Goal: Information Seeking & Learning: Learn about a topic

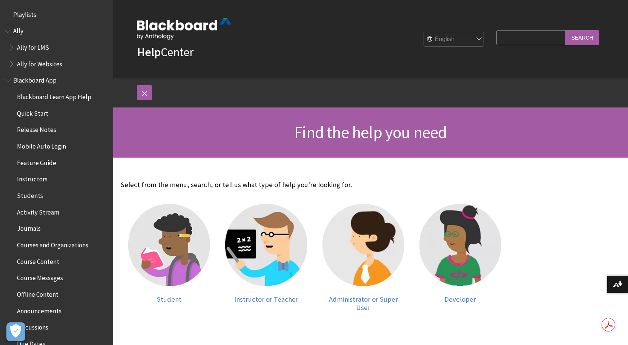
click at [529, 41] on input "Search Query" at bounding box center [530, 37] width 69 height 15
type input "Attendance - ultra"
click at [565, 30] on input "Search" at bounding box center [582, 37] width 34 height 15
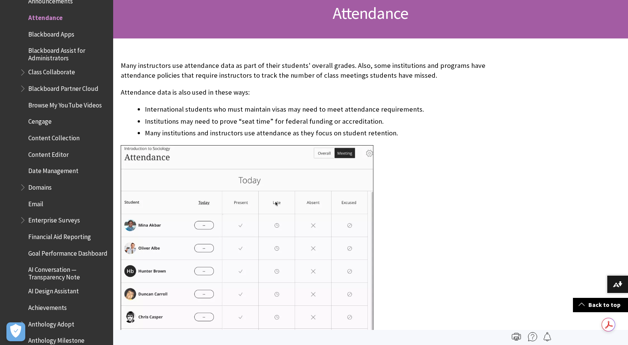
scroll to position [113, 0]
